Goal: Task Accomplishment & Management: Manage account settings

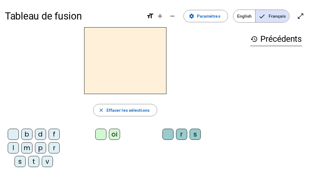
click at [16, 147] on div "l" at bounding box center [13, 147] width 11 height 11
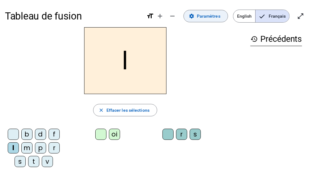
click at [216, 17] on span "Paramètres" at bounding box center [209, 15] width 24 height 7
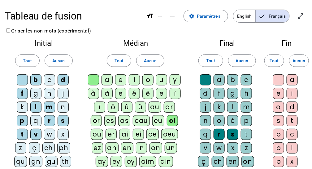
click at [123, 80] on div "e" at bounding box center [120, 79] width 11 height 11
click at [125, 63] on span at bounding box center [119, 60] width 24 height 15
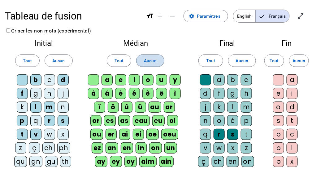
click at [145, 61] on span "Aucun" at bounding box center [150, 60] width 12 height 7
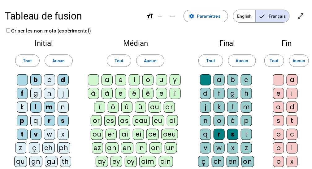
drag, startPoint x: 120, startPoint y: 81, endPoint x: 109, endPoint y: 82, distance: 10.8
click at [109, 82] on div "a e i o u y à â è é ê ë [PERSON_NAME] ô û ü au ar or es as eau eu oi ou er ai e…" at bounding box center [136, 155] width 96 height 163
click at [109, 82] on div "a" at bounding box center [106, 79] width 11 height 11
click at [121, 81] on div "e" at bounding box center [120, 79] width 11 height 11
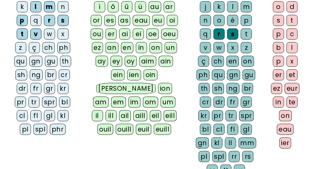
scroll to position [160, 0]
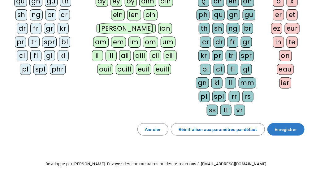
click at [283, 126] on span "Enregistrer" at bounding box center [286, 129] width 22 height 7
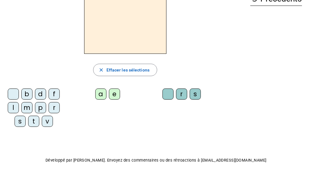
scroll to position [40, 0]
click at [13, 107] on div "l" at bounding box center [13, 107] width 11 height 11
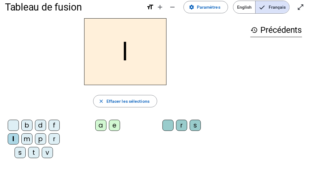
click at [115, 123] on div "e" at bounding box center [114, 125] width 11 height 11
click at [100, 123] on div "a" at bounding box center [100, 125] width 11 height 11
click at [41, 121] on div "d" at bounding box center [40, 125] width 11 height 11
